Goal: Navigation & Orientation: Find specific page/section

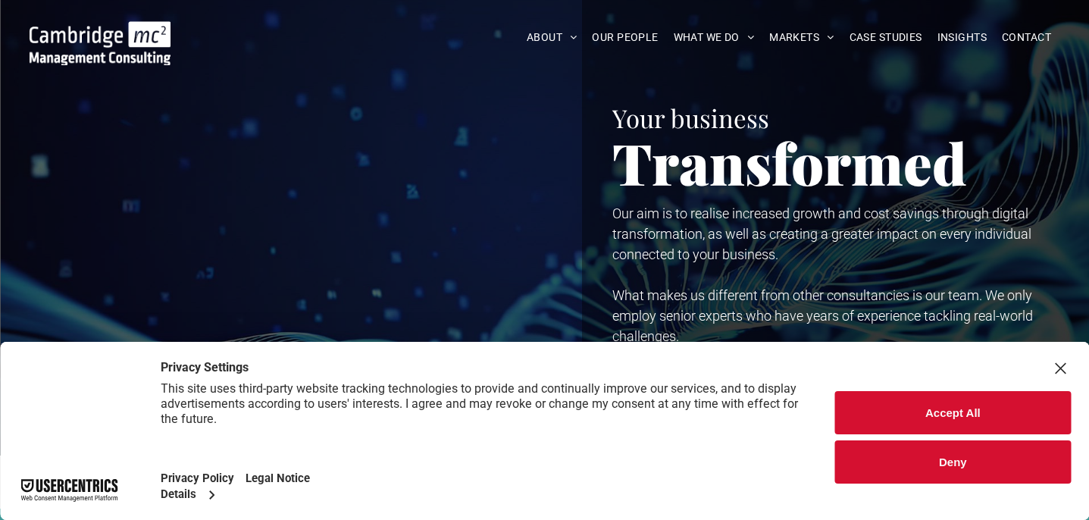
click at [882, 455] on button "Deny" at bounding box center [953, 461] width 236 height 43
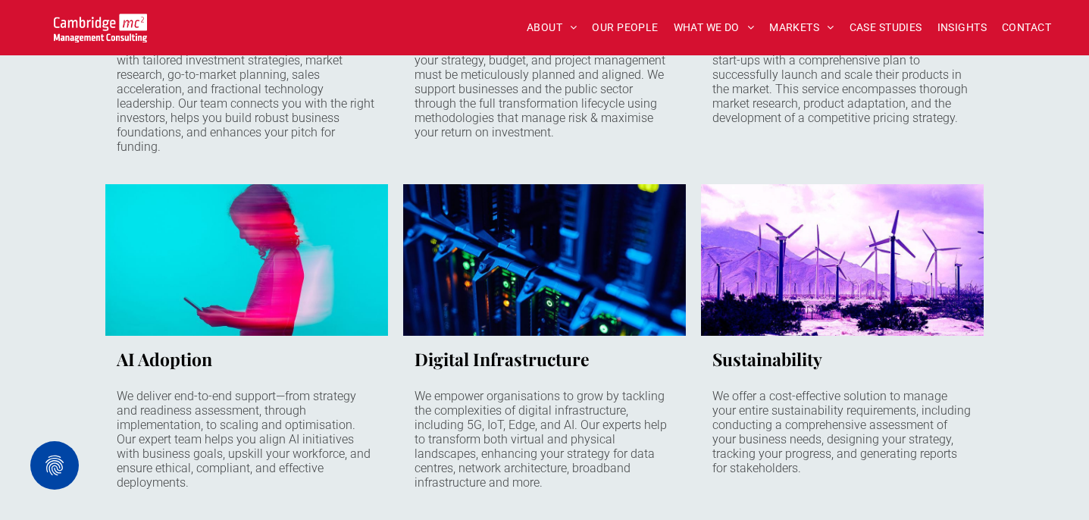
scroll to position [1651, 0]
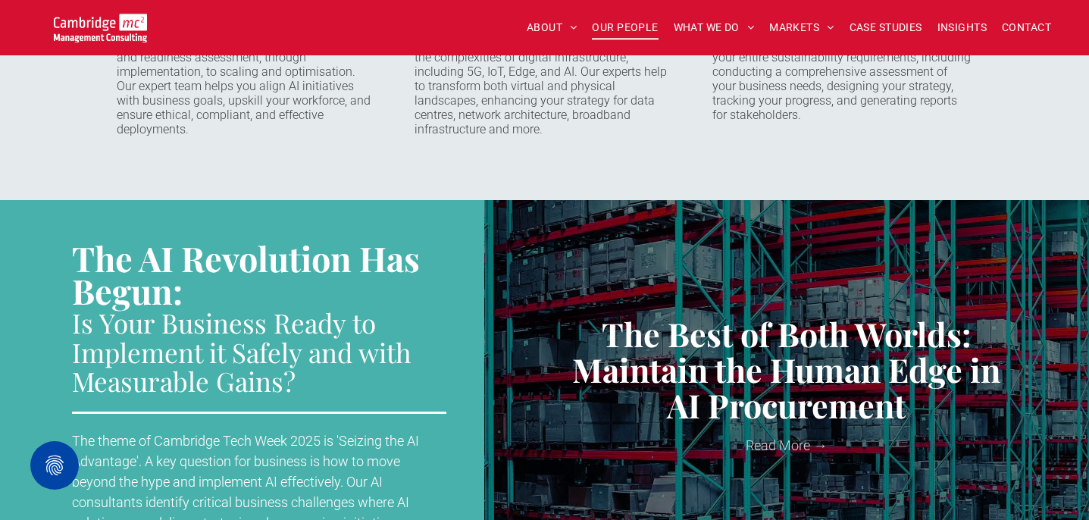
click at [633, 28] on span "OUR PEOPLE" at bounding box center [625, 27] width 66 height 23
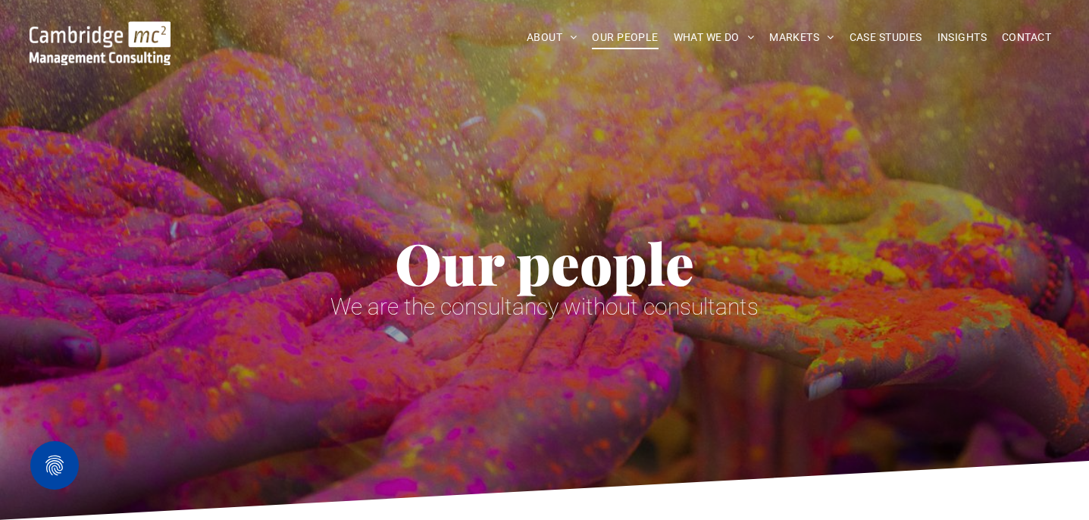
click at [613, 38] on span "OUR PEOPLE" at bounding box center [625, 37] width 66 height 23
